Goal: Information Seeking & Learning: Understand process/instructions

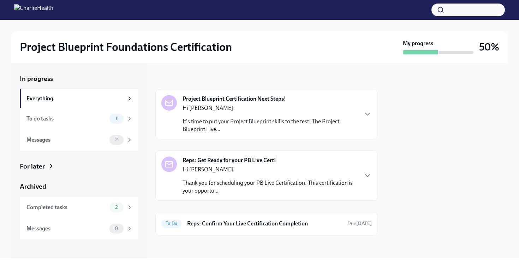
click at [263, 112] on p "Hi [PERSON_NAME]!" at bounding box center [269, 108] width 175 height 8
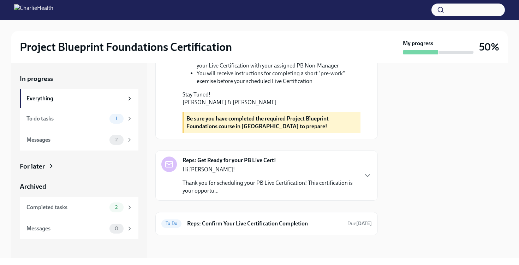
scroll to position [307, 0]
click at [264, 166] on p "Hi [PERSON_NAME]!" at bounding box center [269, 170] width 175 height 8
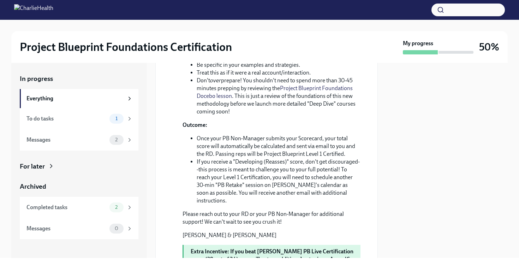
scroll to position [765, 0]
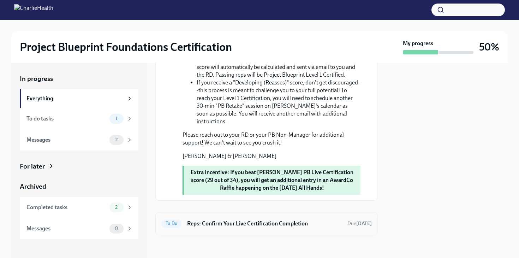
click at [264, 222] on h6 "Reps: Confirm Your Live Certification Completion" at bounding box center [264, 224] width 155 height 8
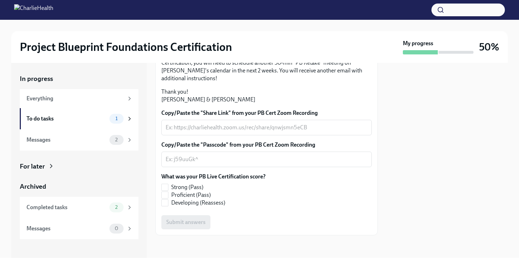
scroll to position [187, 0]
click at [111, 208] on span "2" at bounding box center [116, 206] width 11 height 5
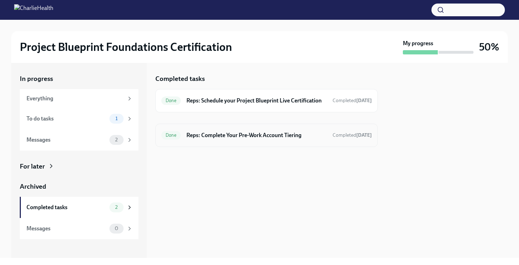
click at [224, 136] on h6 "Reps: Complete Your Pre-Work Account Tiering" at bounding box center [256, 135] width 140 height 8
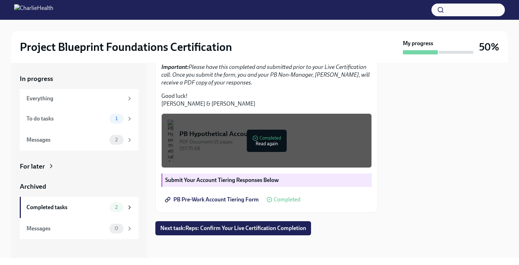
scroll to position [197, 0]
click at [311, 137] on div "PB Hypothetical Accounts" at bounding box center [272, 133] width 186 height 9
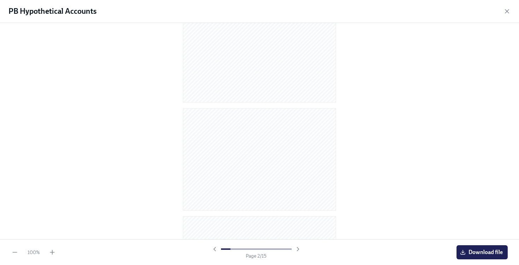
scroll to position [173, 0]
click at [509, 10] on icon "button" at bounding box center [506, 11] width 7 height 7
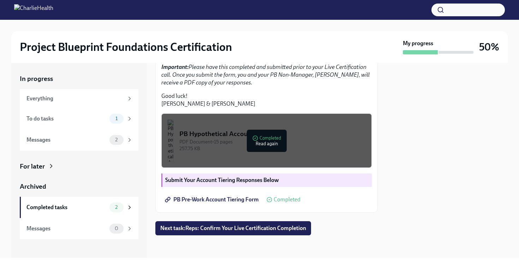
click at [221, 203] on link "PB Pre-Work Account Tiering Form" at bounding box center [212, 199] width 102 height 14
click at [289, 135] on div "PB Hypothetical Accounts" at bounding box center [272, 133] width 186 height 9
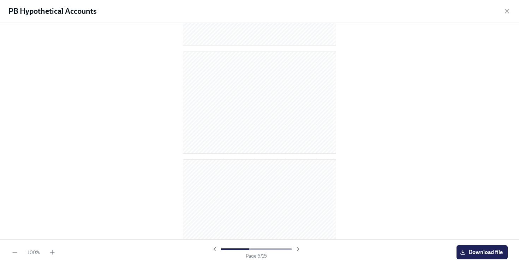
scroll to position [0, 0]
